Goal: Task Accomplishment & Management: Use online tool/utility

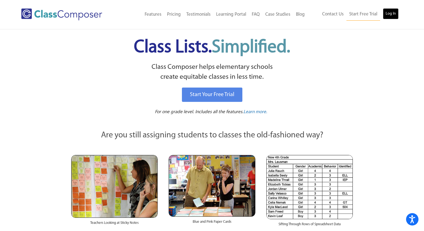
click at [390, 11] on link "Log In" at bounding box center [391, 13] width 16 height 11
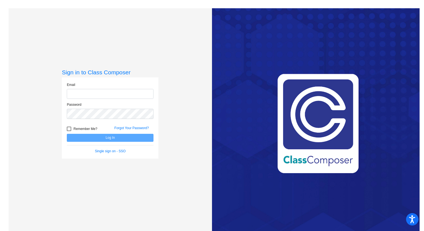
type input "[EMAIL_ADDRESS][DOMAIN_NAME]"
click at [145, 138] on button "Log In" at bounding box center [110, 138] width 87 height 8
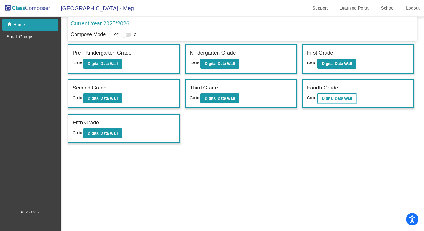
click at [336, 98] on b "Digital Data Wall" at bounding box center [337, 98] width 30 height 4
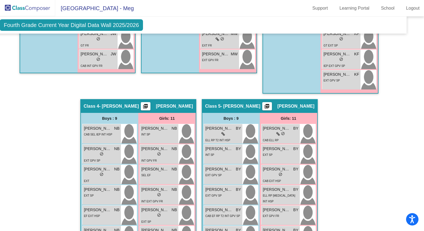
scroll to position [357, 13]
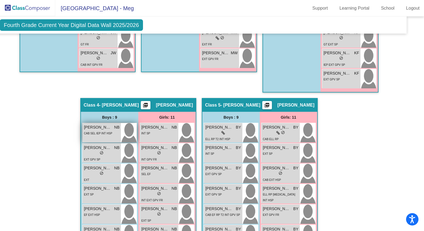
click at [95, 130] on div "CAB SEL IEP INT HSP" at bounding box center [98, 133] width 28 height 6
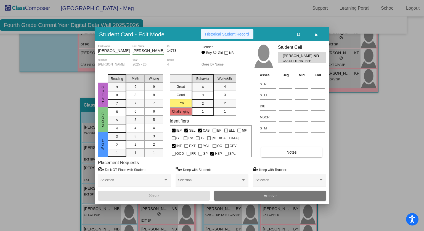
click at [214, 38] on button "Historical Student Record" at bounding box center [227, 34] width 53 height 10
click at [318, 34] on button "button" at bounding box center [316, 34] width 18 height 10
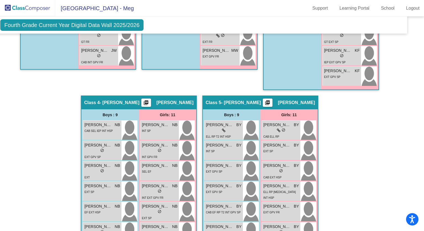
scroll to position [359, 12]
